Goal: Task Accomplishment & Management: Use online tool/utility

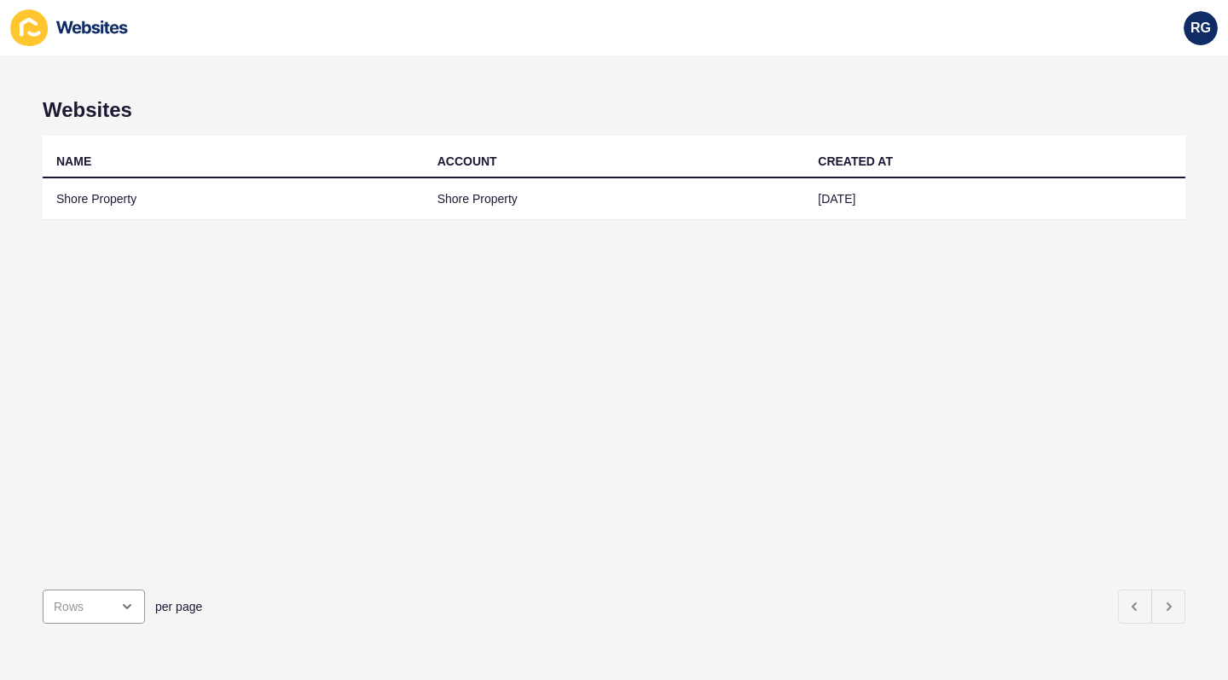
click at [200, 203] on td "Shore Property" at bounding box center [233, 199] width 381 height 42
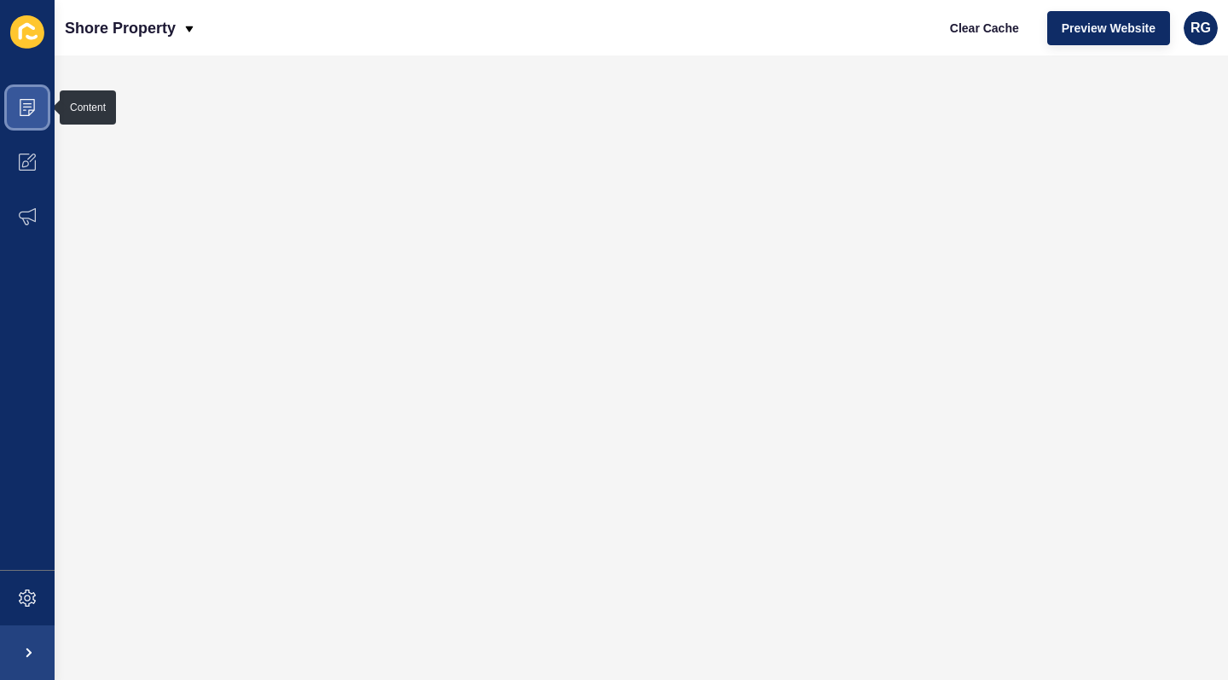
click at [29, 102] on icon at bounding box center [27, 107] width 17 height 17
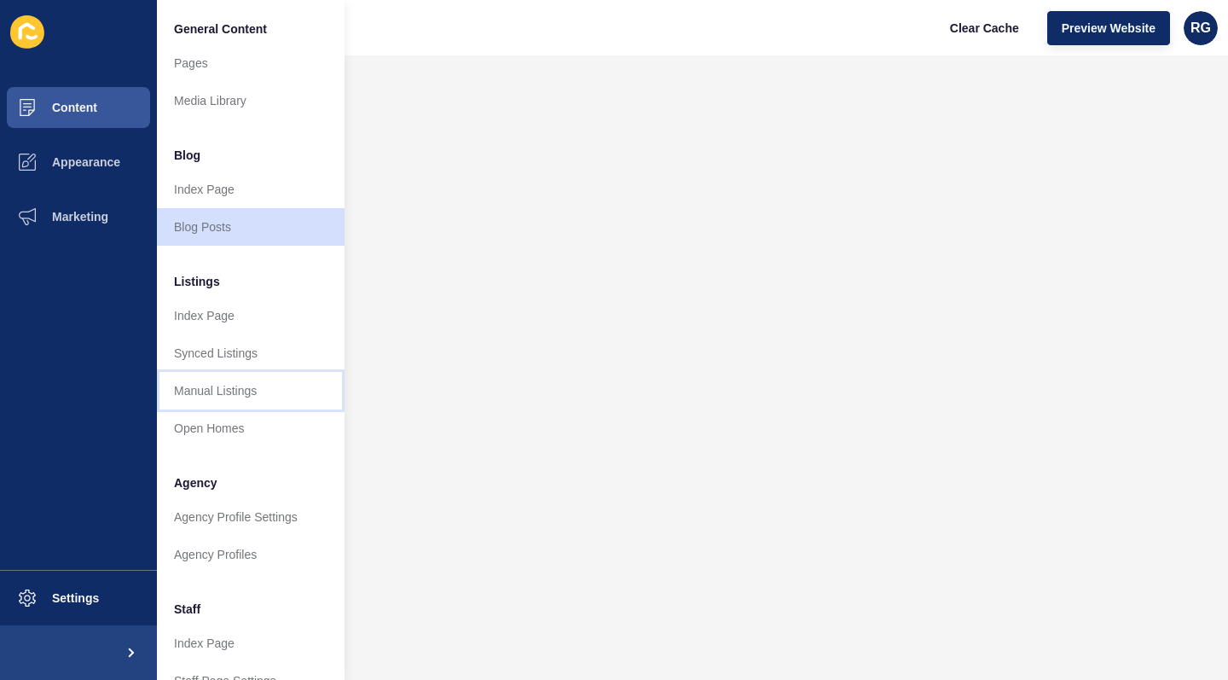
click at [248, 387] on link "Manual Listings" at bounding box center [251, 391] width 188 height 38
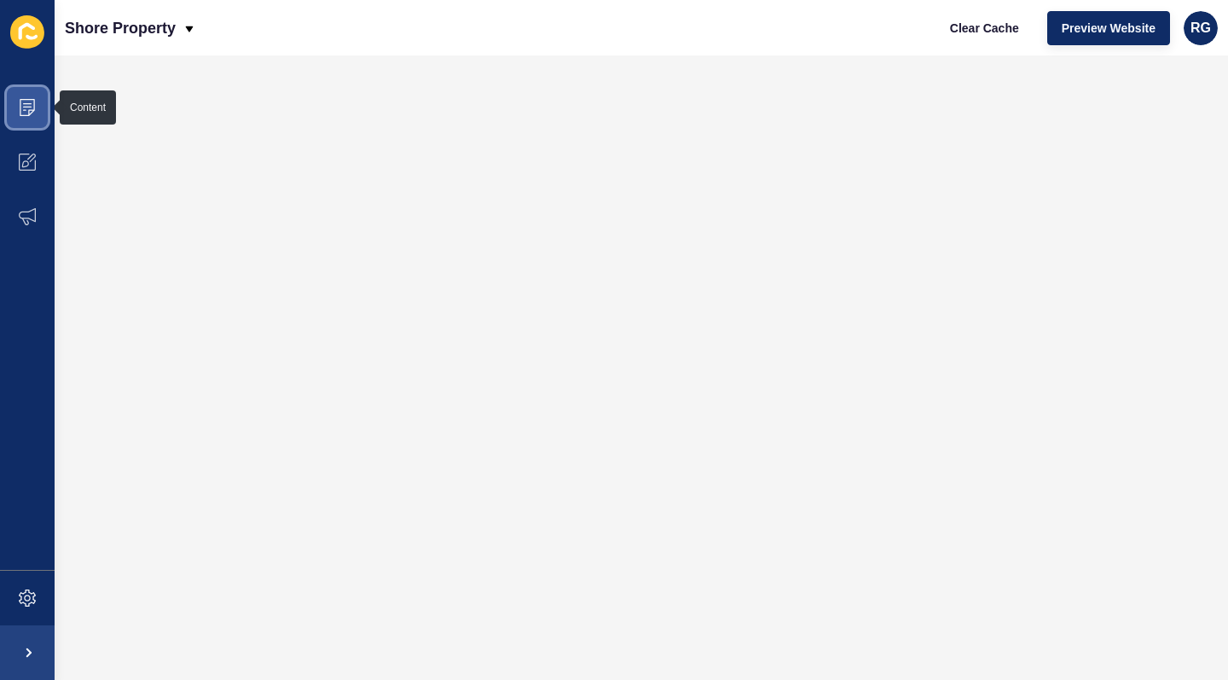
click at [34, 106] on icon at bounding box center [27, 107] width 15 height 17
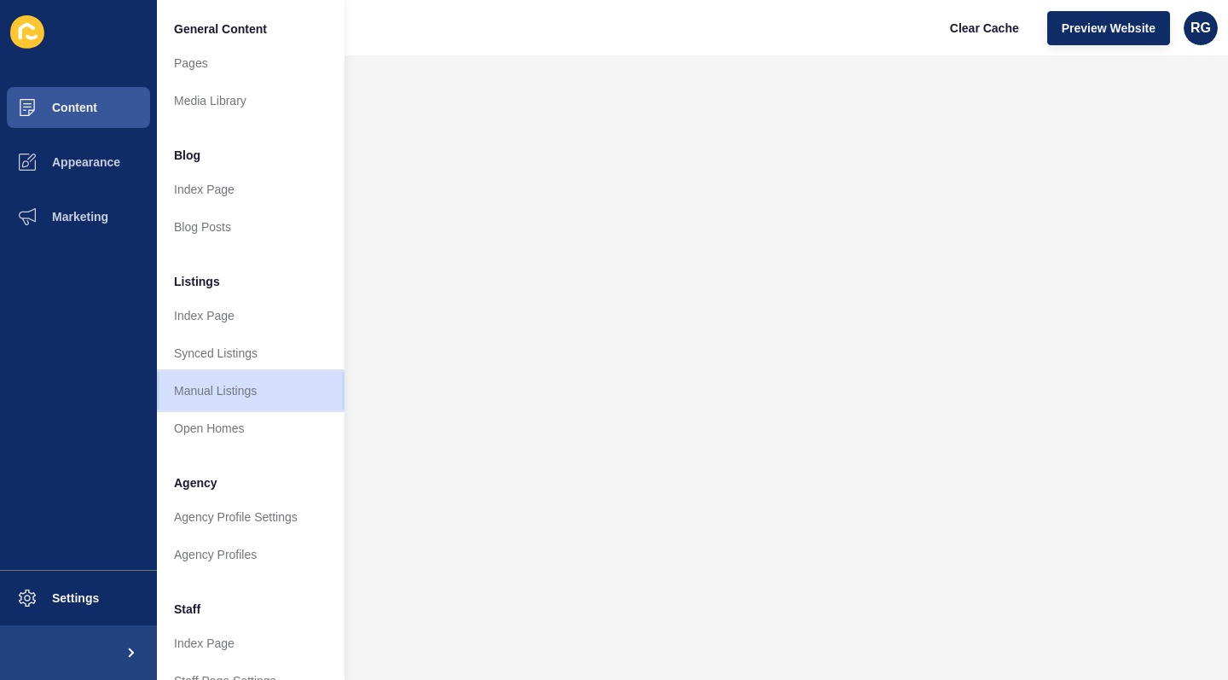
click at [242, 384] on link "Manual Listings" at bounding box center [251, 391] width 188 height 38
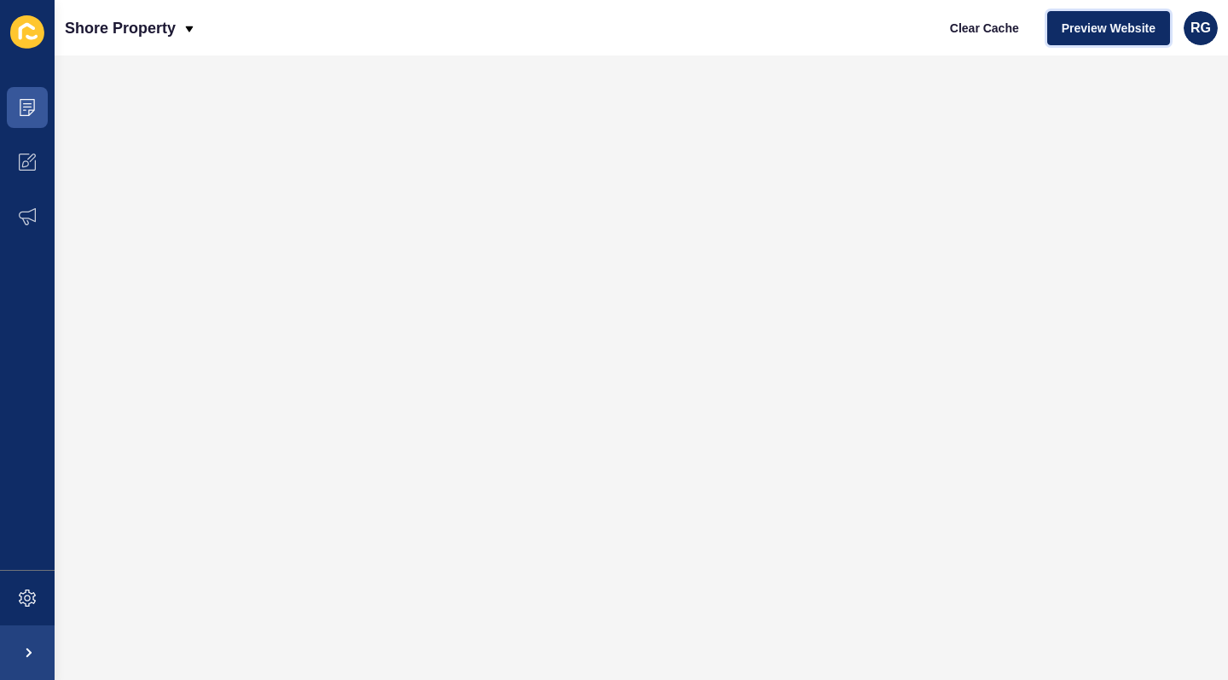
click at [1099, 27] on span "Preview Website" at bounding box center [1109, 28] width 94 height 17
